Goal: Task Accomplishment & Management: Manage account settings

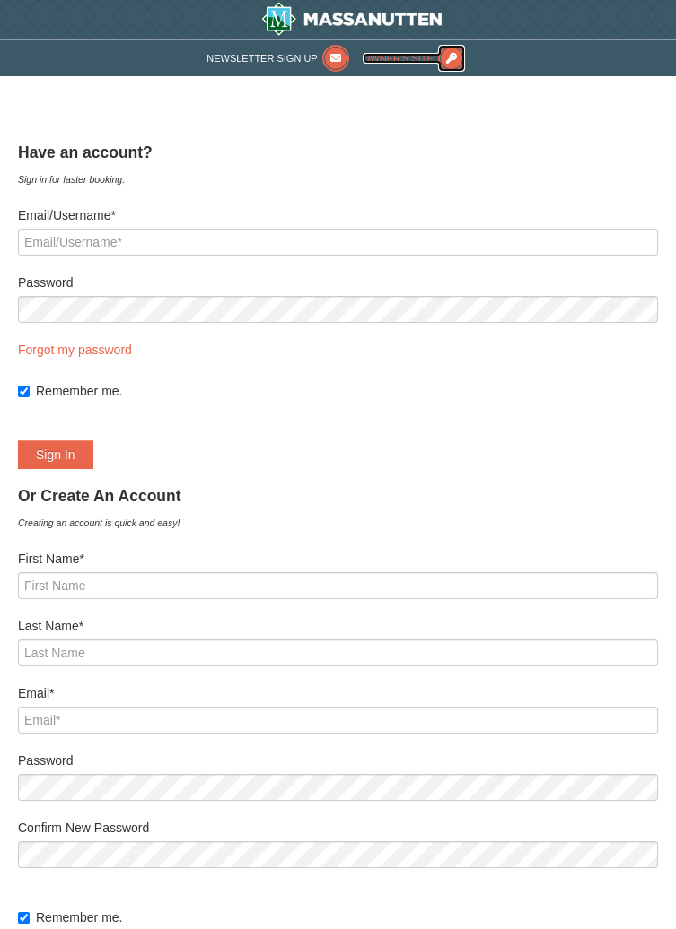
click at [450, 49] on icon at bounding box center [451, 58] width 27 height 27
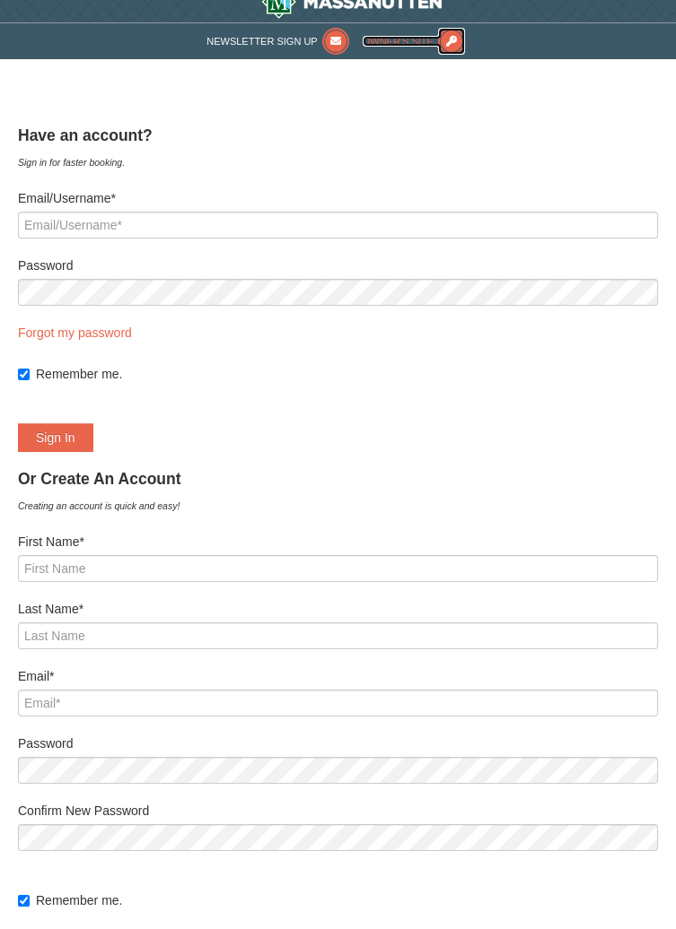
scroll to position [22, 0]
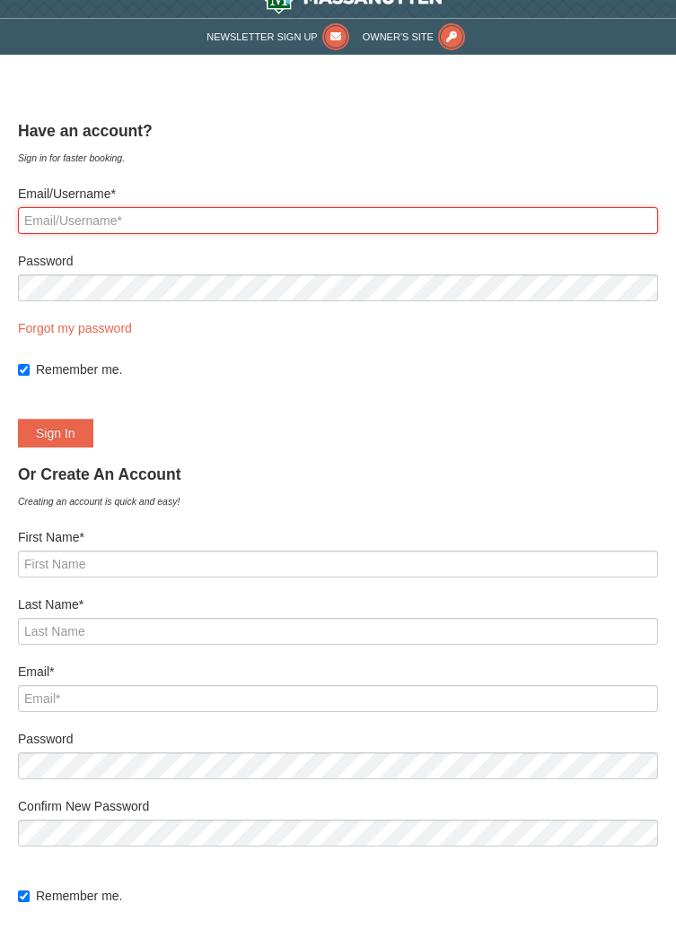
click at [118, 216] on input "Email/Username*" at bounding box center [338, 220] width 640 height 27
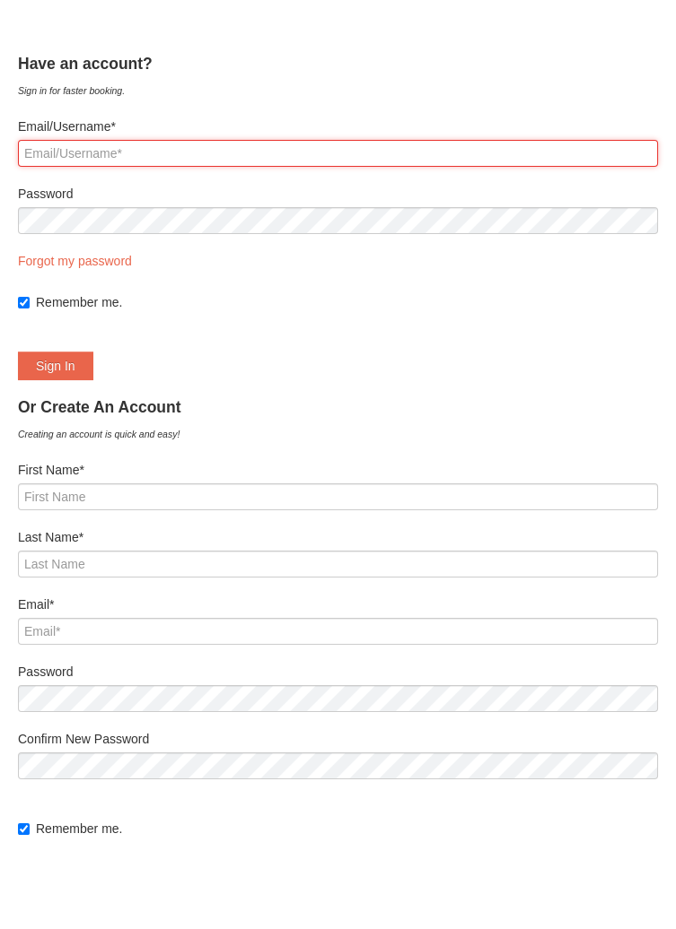
scroll to position [43, 0]
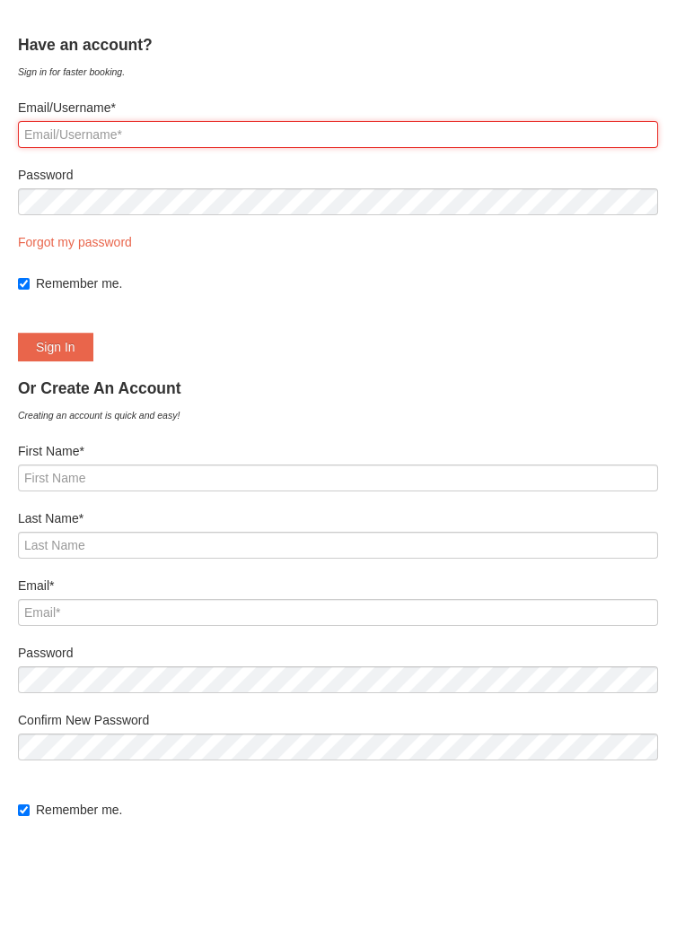
type input "[EMAIL_ADDRESS][DOMAIN_NAME]"
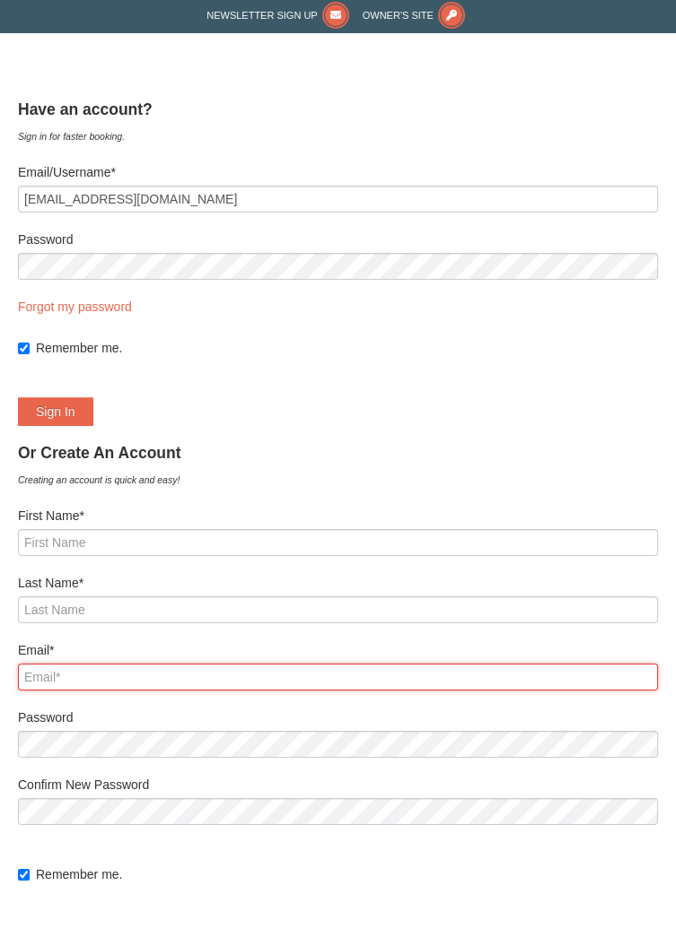
click at [32, 681] on input "Email*" at bounding box center [338, 677] width 640 height 27
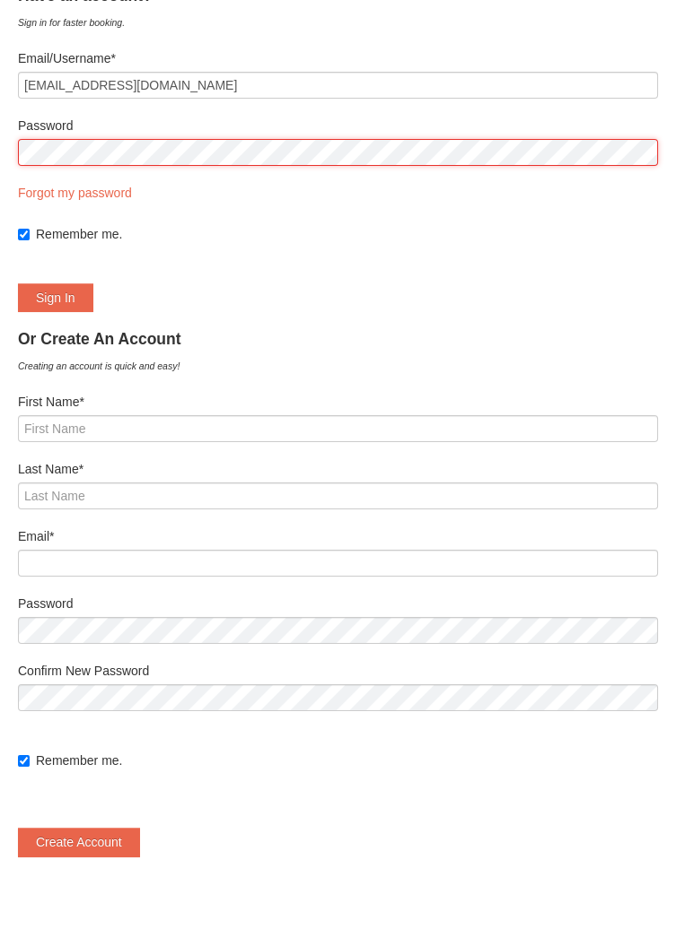
scroll to position [155, 0]
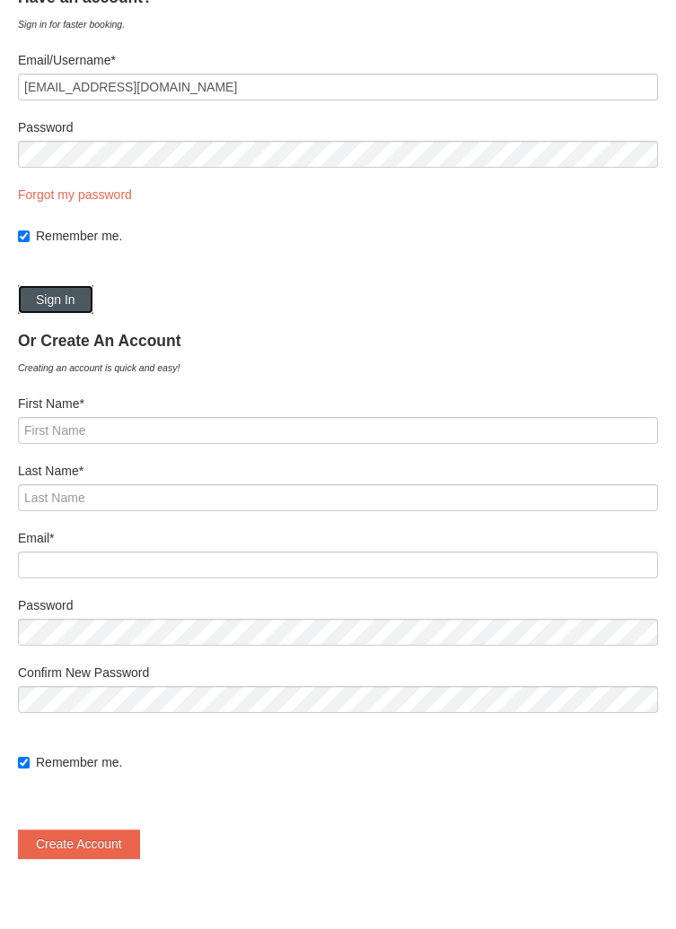
click at [76, 303] on button "Sign In" at bounding box center [55, 299] width 75 height 29
click at [120, 196] on link "Forgot my password" at bounding box center [75, 194] width 114 height 14
type input "[EMAIL_ADDRESS][DOMAIN_NAME]"
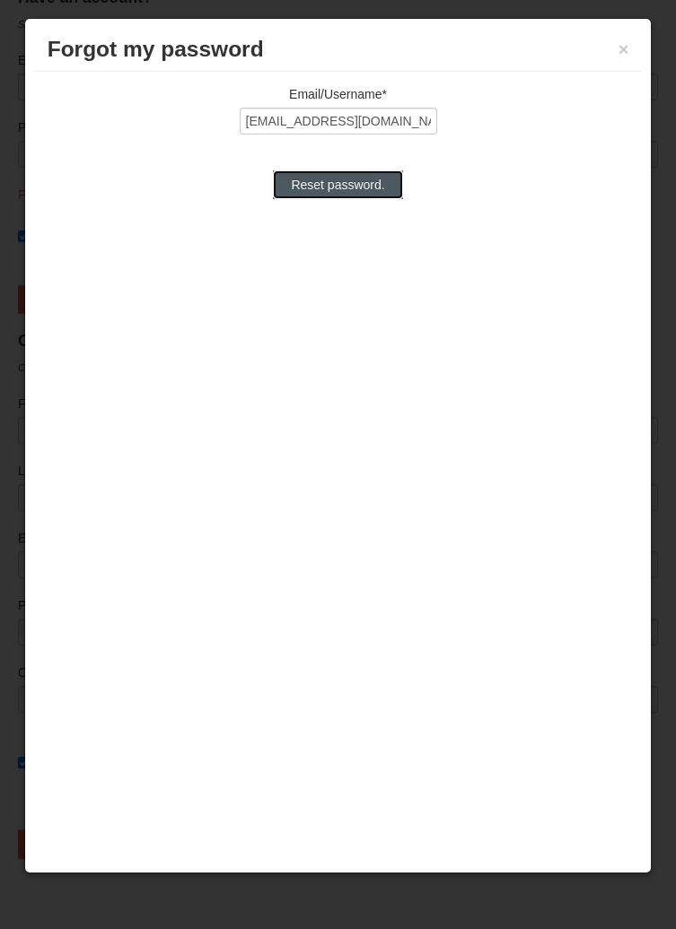
click at [375, 188] on input "Reset password." at bounding box center [337, 184] width 129 height 29
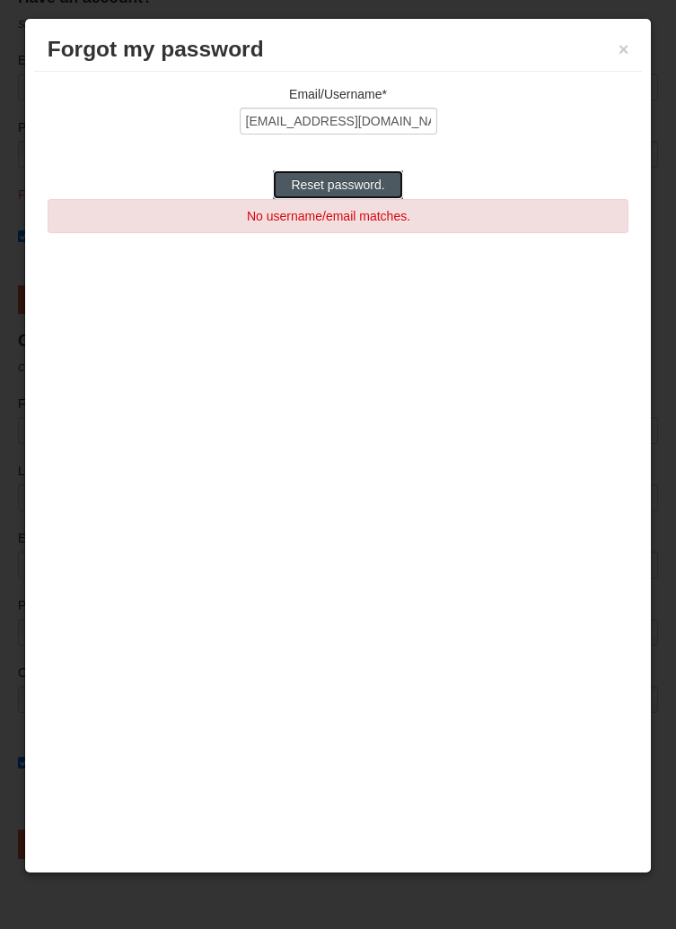
click at [371, 189] on input "Reset password." at bounding box center [337, 184] width 129 height 29
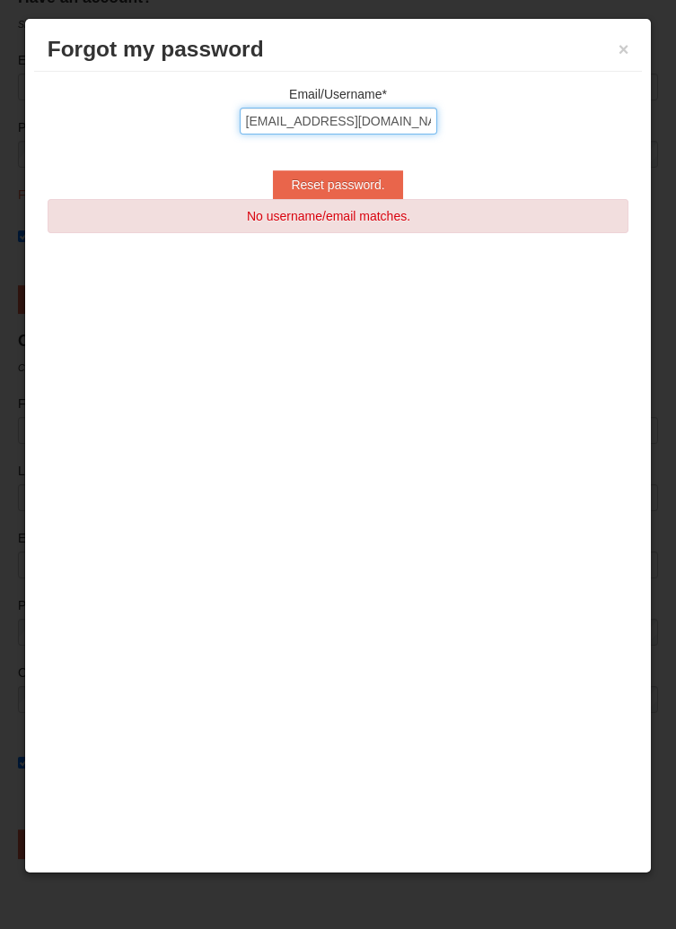
click at [281, 119] on input "[EMAIL_ADDRESS][DOMAIN_NAME]" at bounding box center [338, 121] width 197 height 27
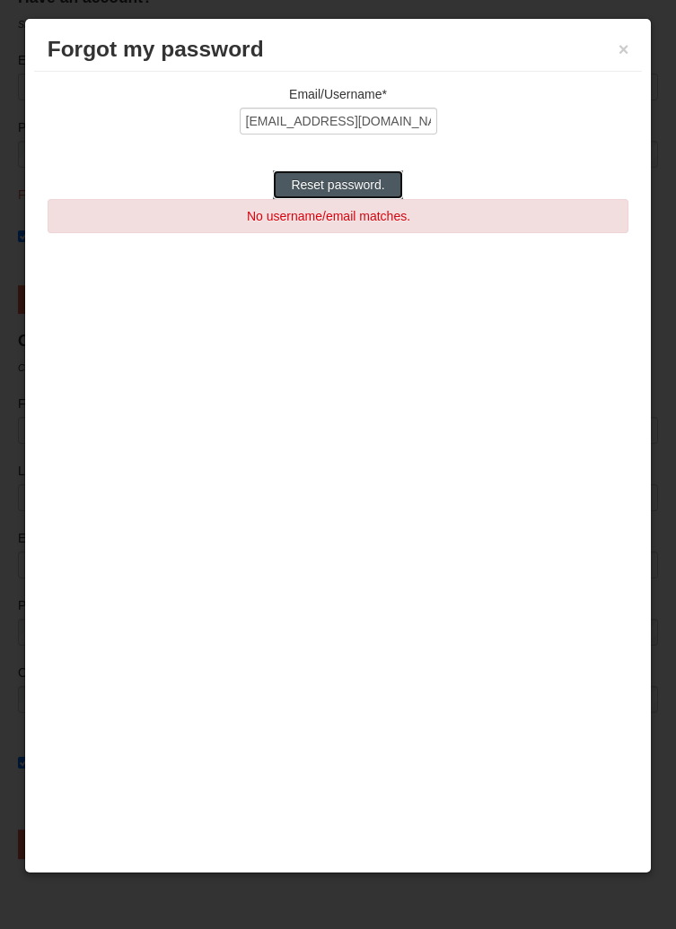
click at [368, 186] on input "Reset password." at bounding box center [337, 184] width 129 height 29
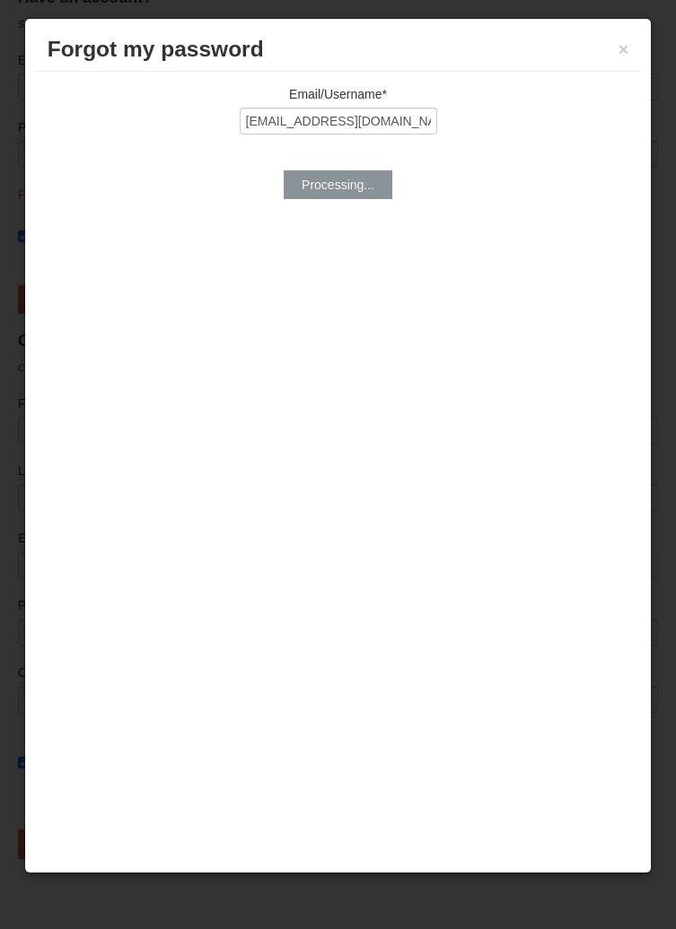
type input "Reset password."
